Goal: Transaction & Acquisition: Subscribe to service/newsletter

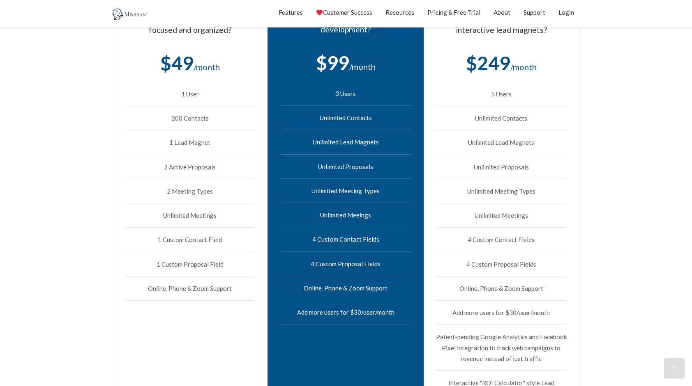
scroll to position [348, 0]
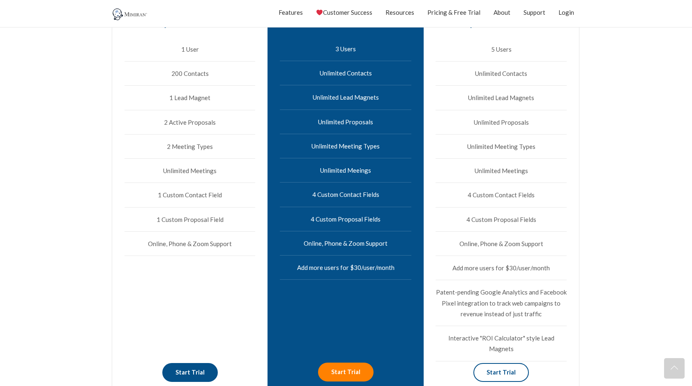
click at [203, 377] on link "Start Trial" at bounding box center [189, 372] width 55 height 18
